Goal: Information Seeking & Learning: Find specific fact

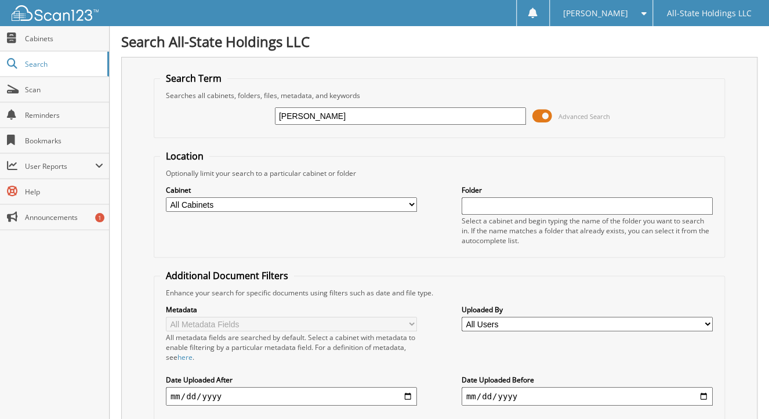
type input "[PERSON_NAME]"
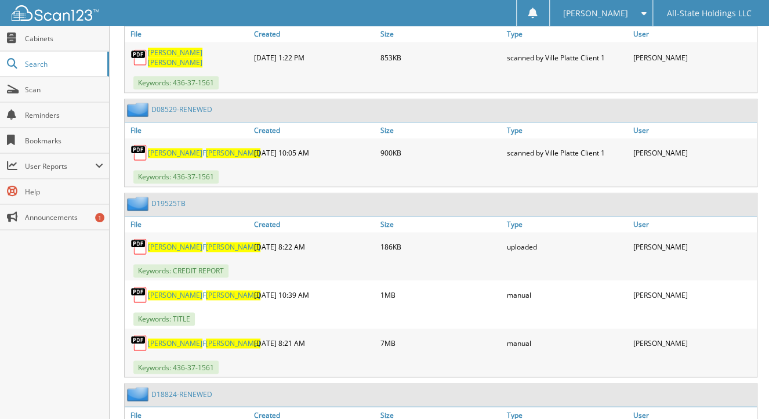
scroll to position [669, 0]
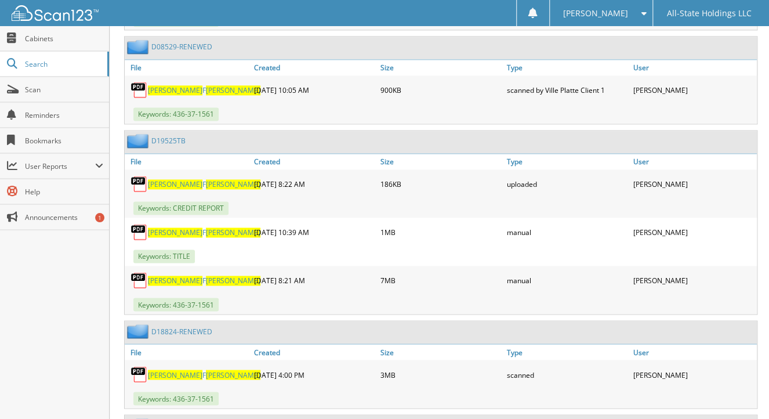
drag, startPoint x: 140, startPoint y: 260, endPoint x: 157, endPoint y: 256, distance: 16.6
click at [140, 271] on img at bounding box center [138, 279] width 17 height 17
click at [163, 275] on span "[PERSON_NAME]" at bounding box center [175, 280] width 54 height 10
